Goal: Find contact information: Find contact information

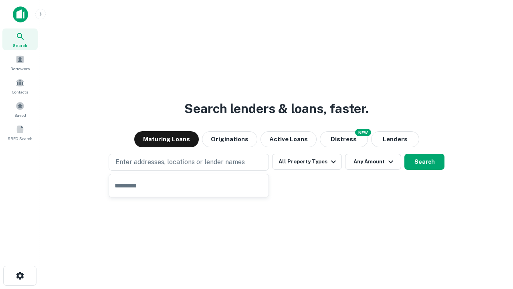
type input "**********"
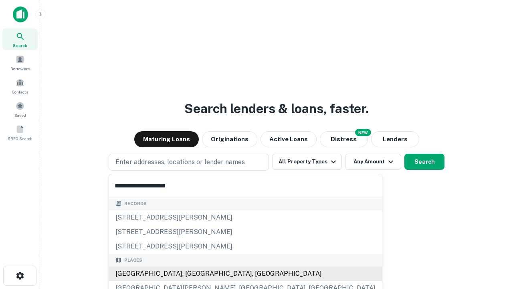
click at [192, 274] on div "Santa Monica, CA, USA" at bounding box center [245, 273] width 273 height 14
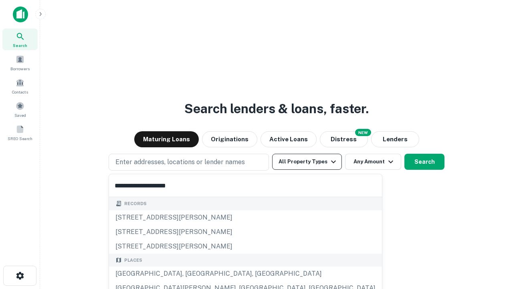
click at [307, 162] on button "All Property Types" at bounding box center [307, 162] width 70 height 16
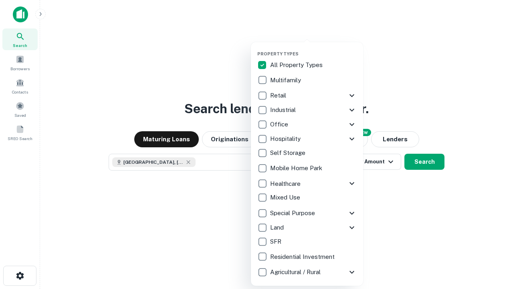
click at [314, 49] on button "button" at bounding box center [314, 49] width 112 height 0
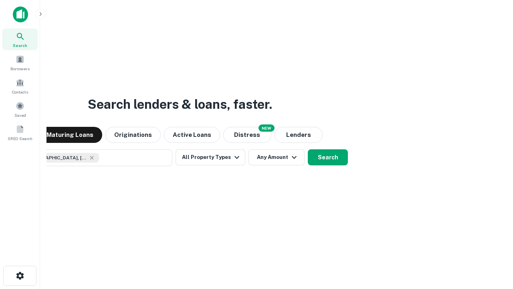
scroll to position [13, 0]
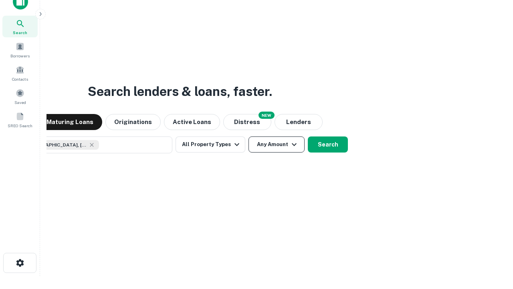
click at [249, 136] on button "Any Amount" at bounding box center [277, 144] width 56 height 16
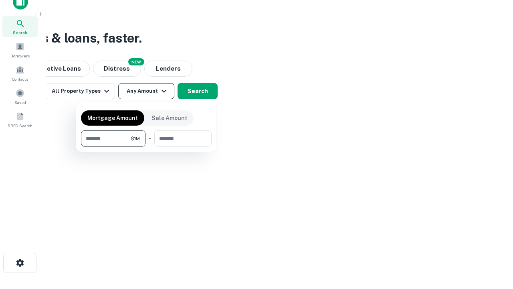
type input "*******"
click at [146, 146] on button "button" at bounding box center [146, 146] width 131 height 0
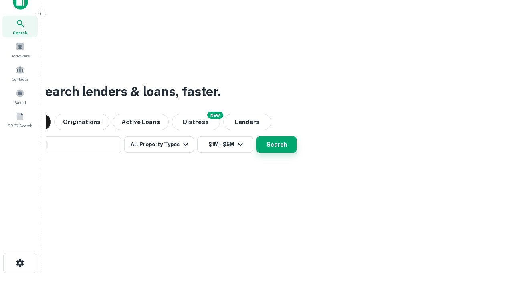
click at [257, 136] on button "Search" at bounding box center [277, 144] width 40 height 16
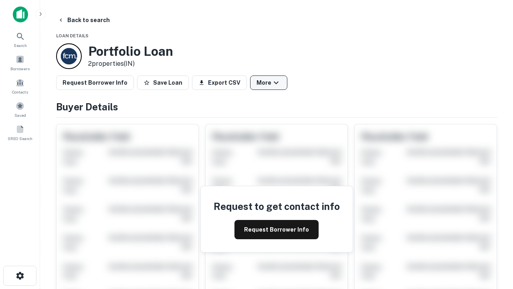
click at [269, 83] on button "More" at bounding box center [268, 82] width 37 height 14
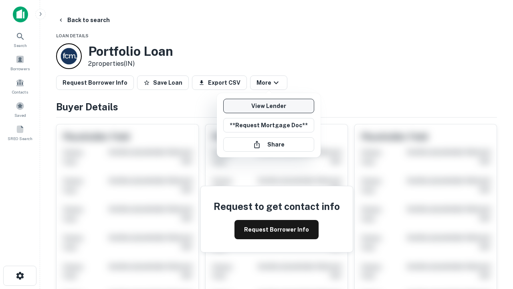
click at [269, 106] on link "View Lender" at bounding box center [268, 106] width 91 height 14
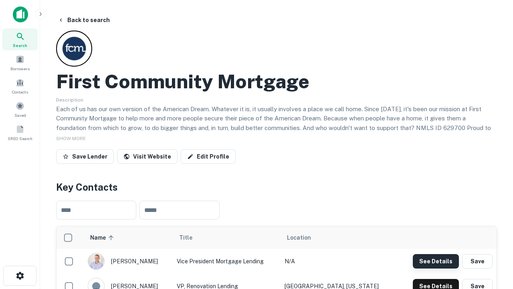
click at [436, 261] on button "See Details" at bounding box center [436, 261] width 46 height 14
click at [20, 276] on icon "button" at bounding box center [20, 276] width 10 height 10
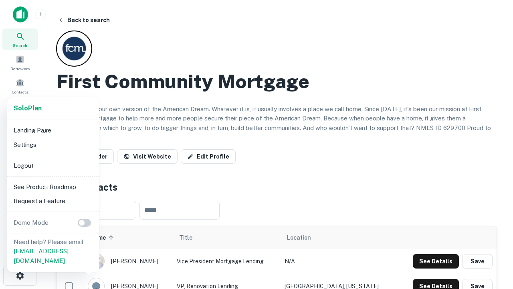
click at [53, 165] on li "Logout" at bounding box center [53, 165] width 86 height 14
